Goal: Check status: Check status

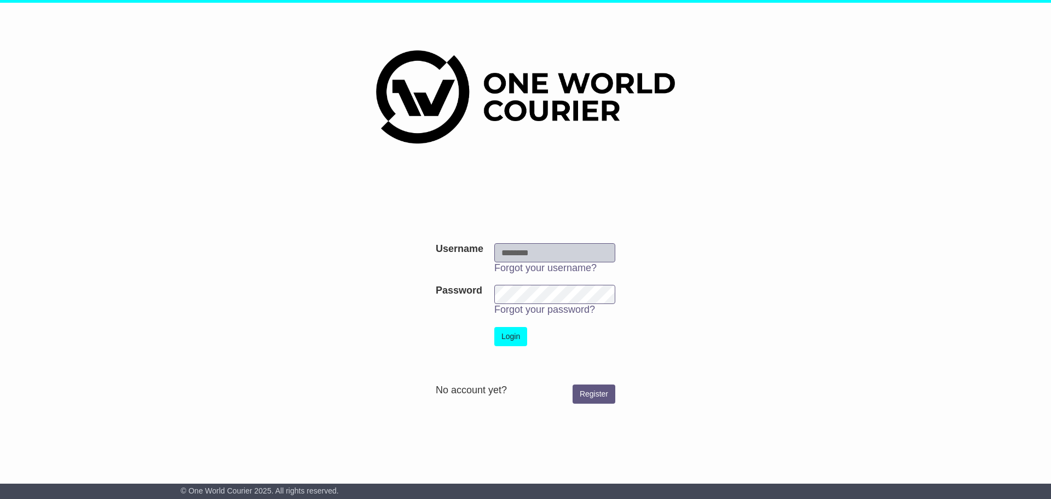
type input "**********"
click at [509, 335] on button "Login" at bounding box center [510, 336] width 33 height 19
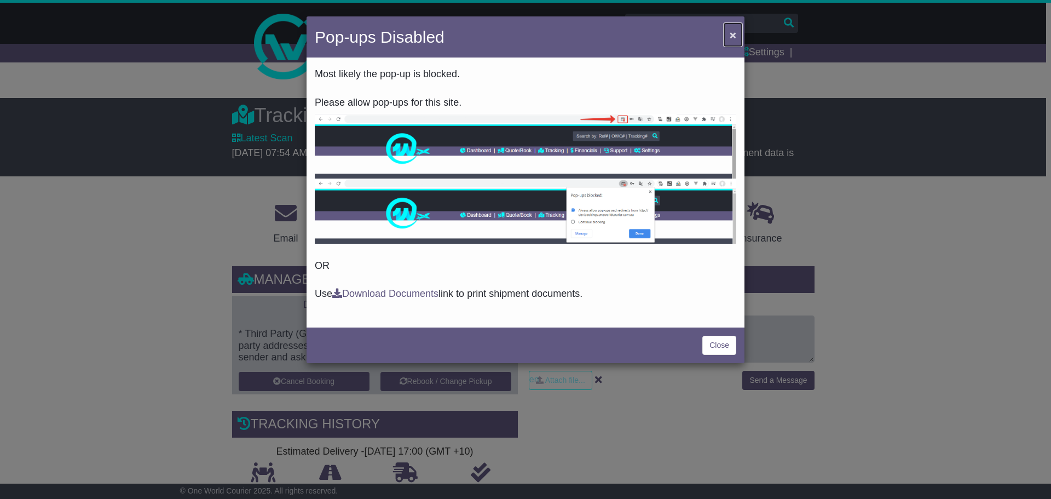
drag, startPoint x: 0, startPoint y: 0, endPoint x: 732, endPoint y: 30, distance: 732.6
click at [732, 30] on span "×" at bounding box center [733, 34] width 7 height 13
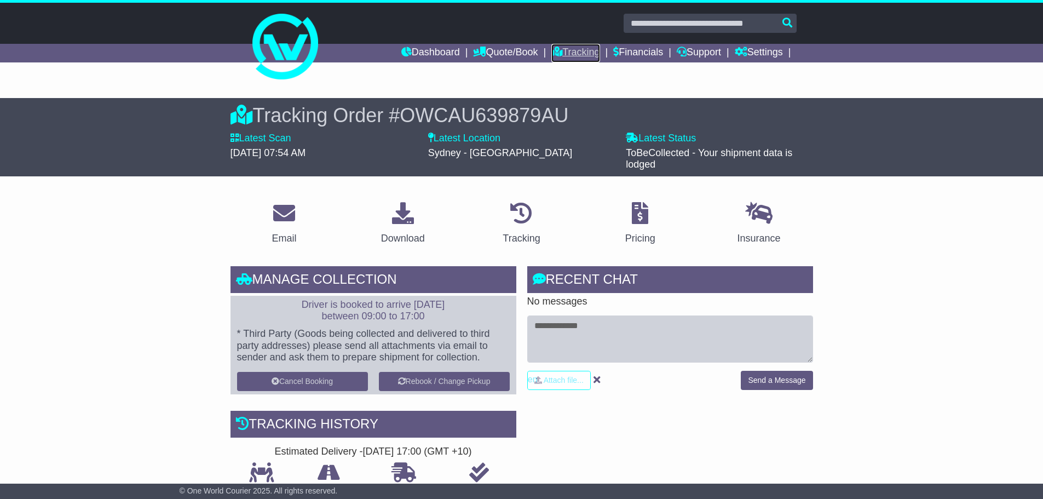
click at [571, 53] on link "Tracking" at bounding box center [575, 53] width 48 height 19
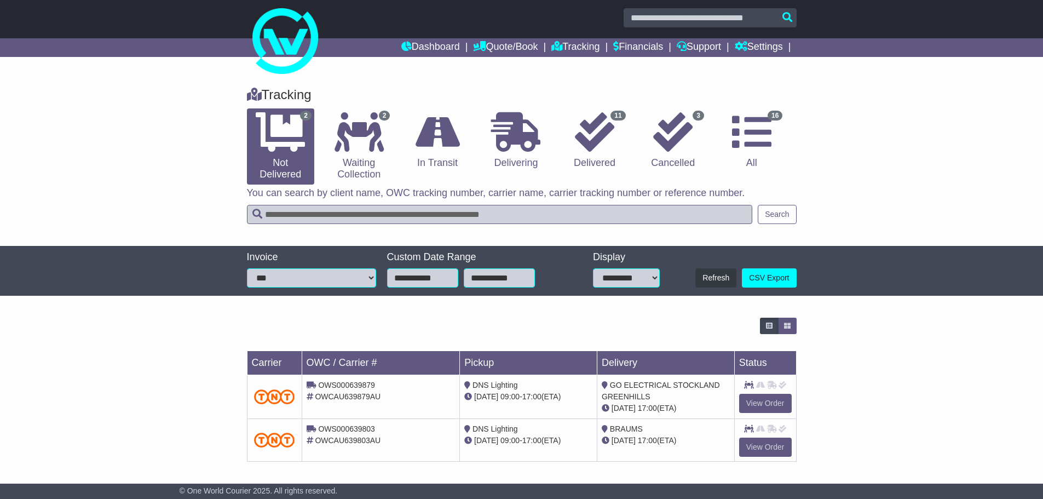
scroll to position [7, 0]
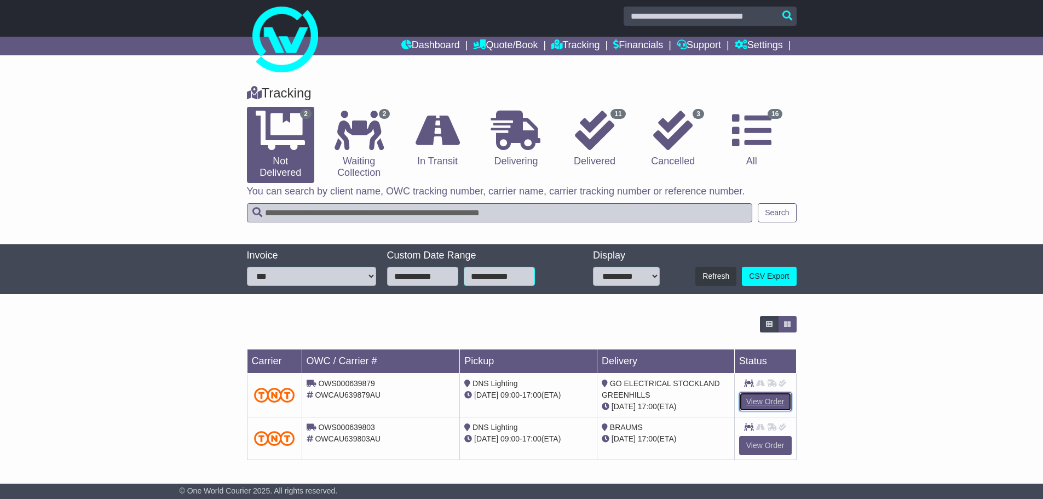
click at [760, 399] on link "View Order" at bounding box center [765, 401] width 53 height 19
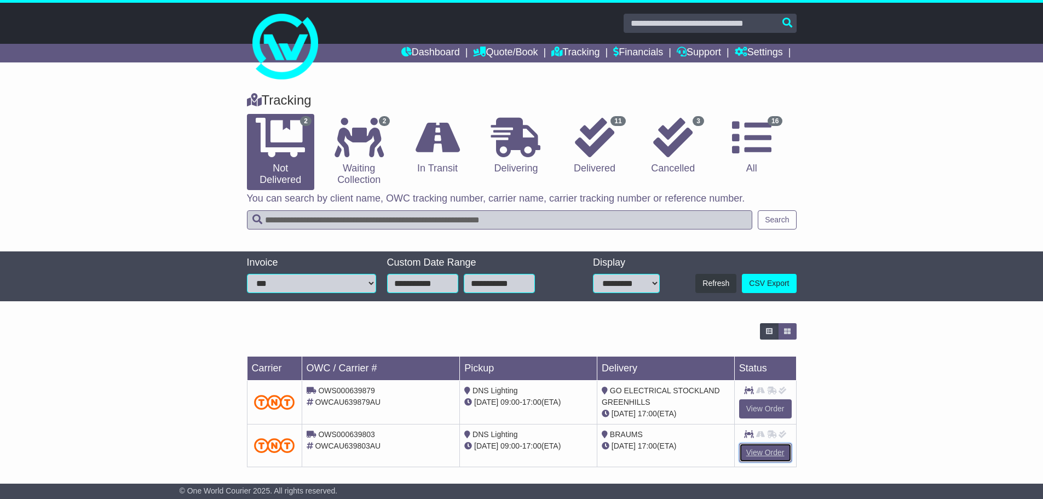
click at [758, 449] on link "View Order" at bounding box center [765, 452] width 53 height 19
